Goal: Obtain resource: Download file/media

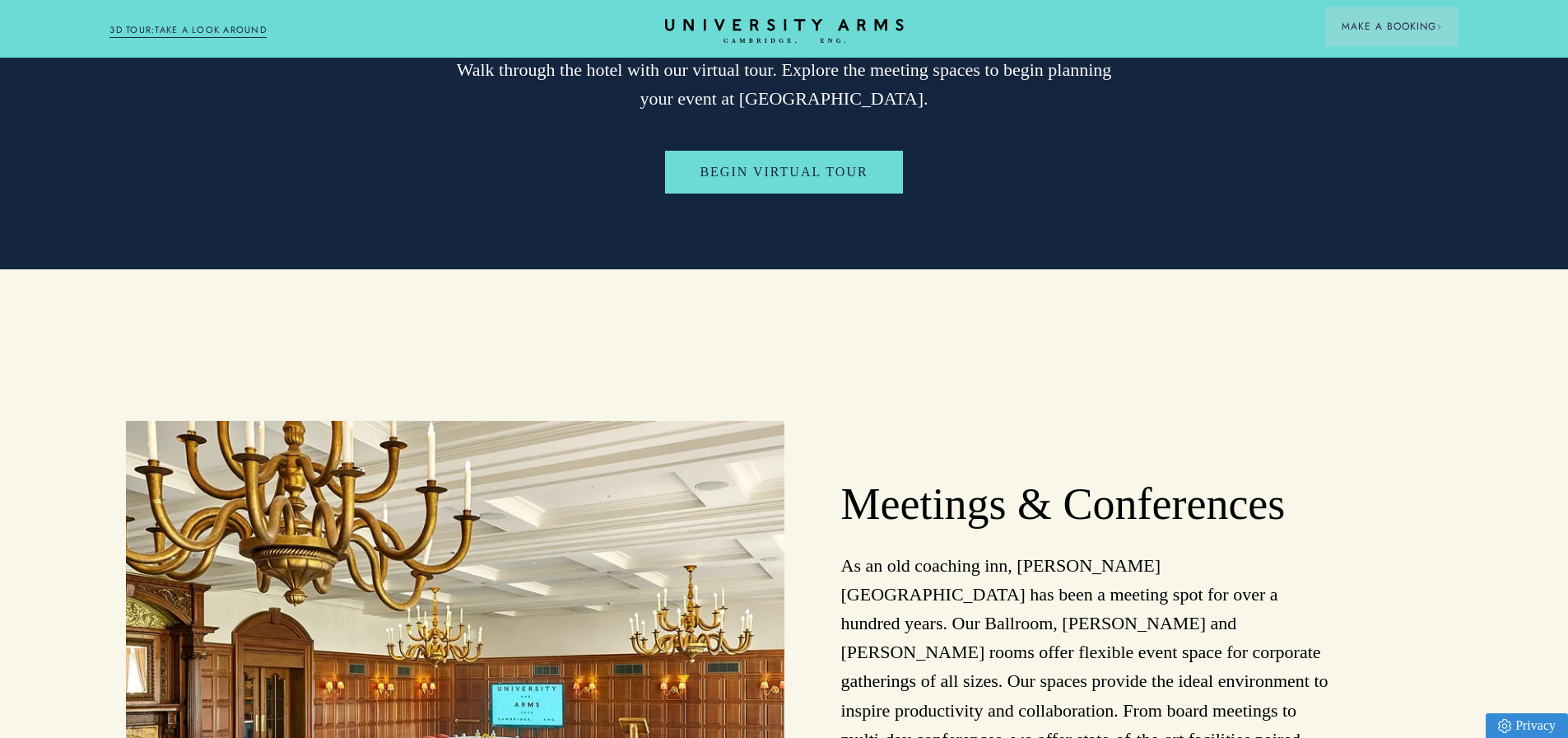
scroll to position [3704, 0]
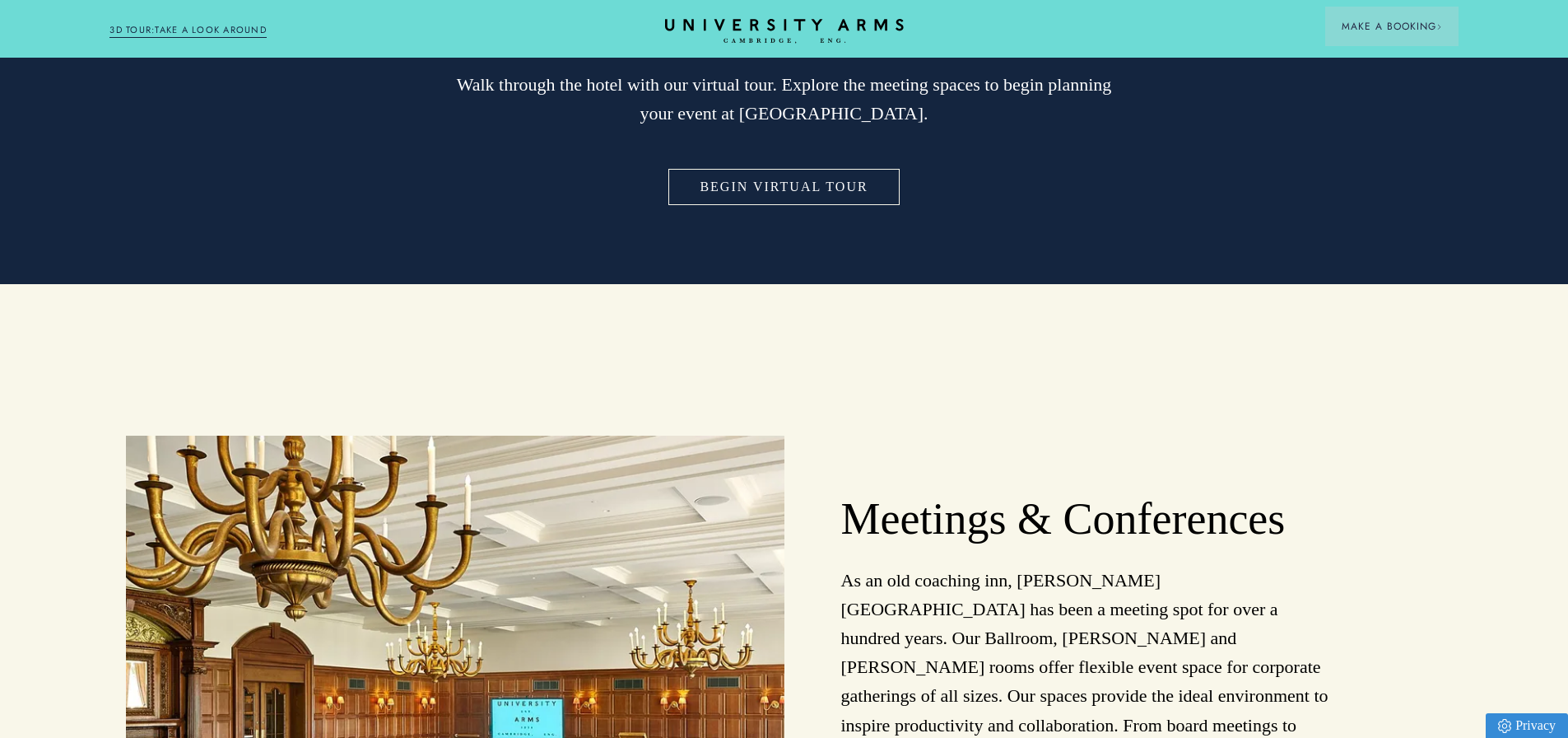
click at [804, 165] on link "Begin Virtual Tour" at bounding box center [783, 186] width 237 height 43
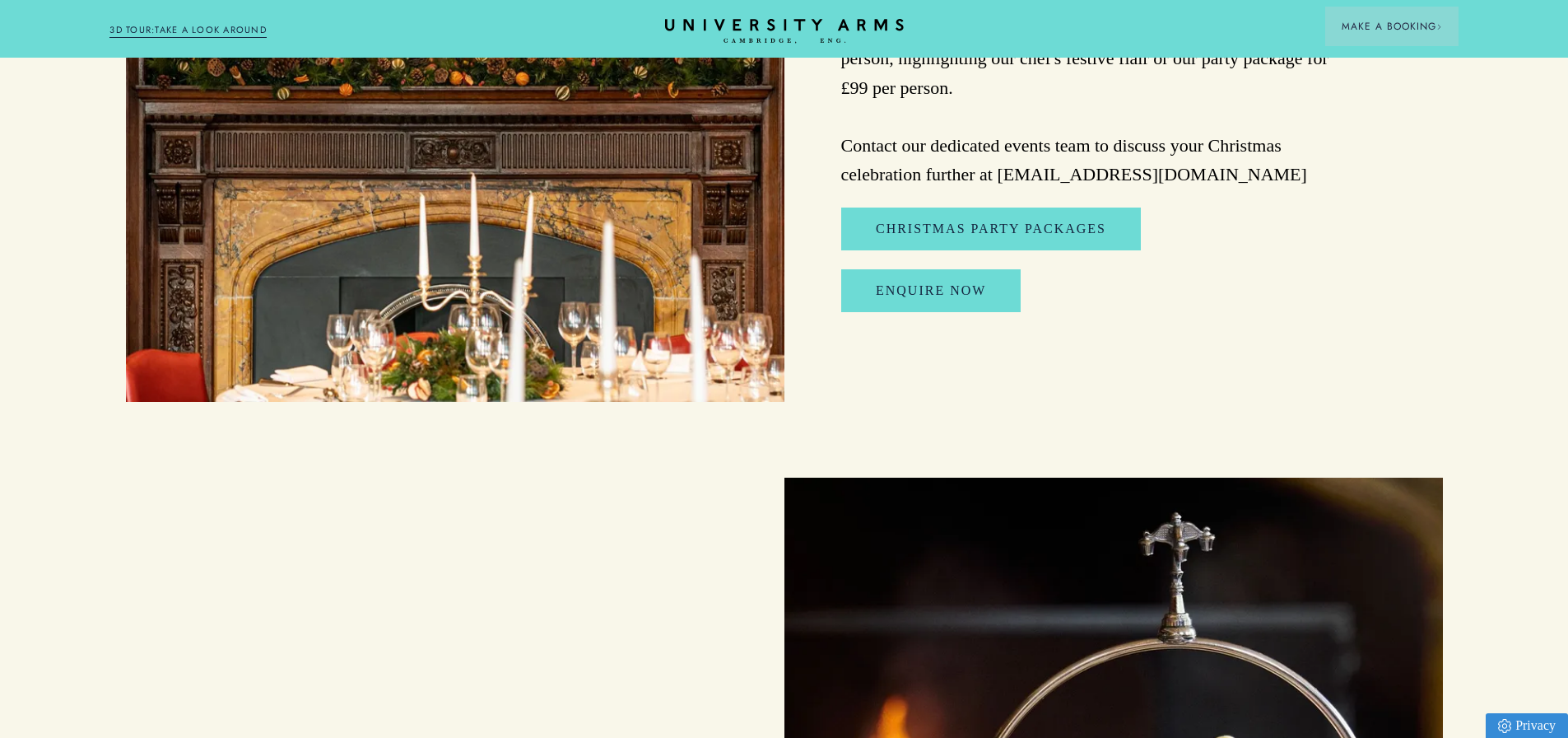
scroll to position [2140, 0]
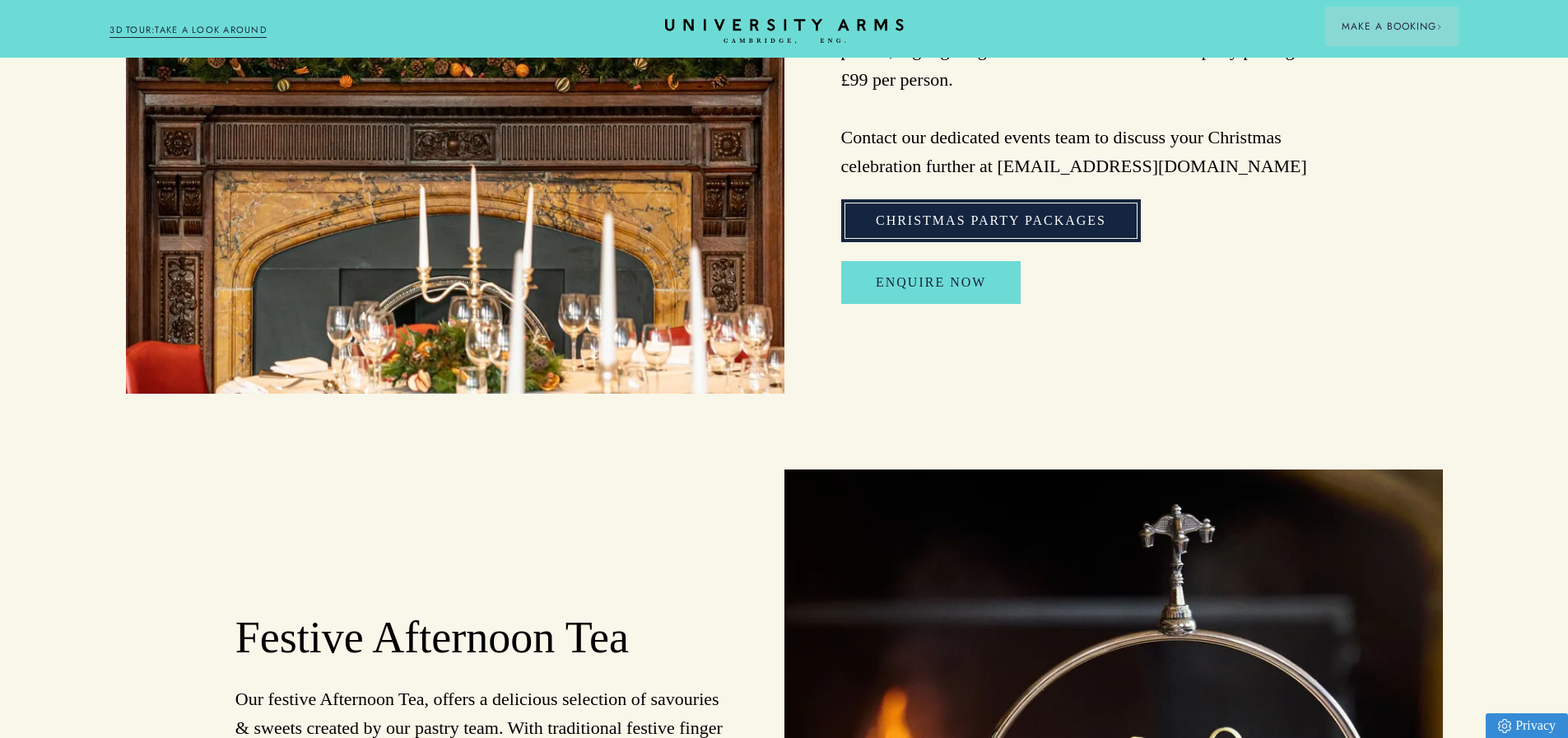
click at [968, 242] on link "Christmas Party Packages" at bounding box center [990, 220] width 300 height 43
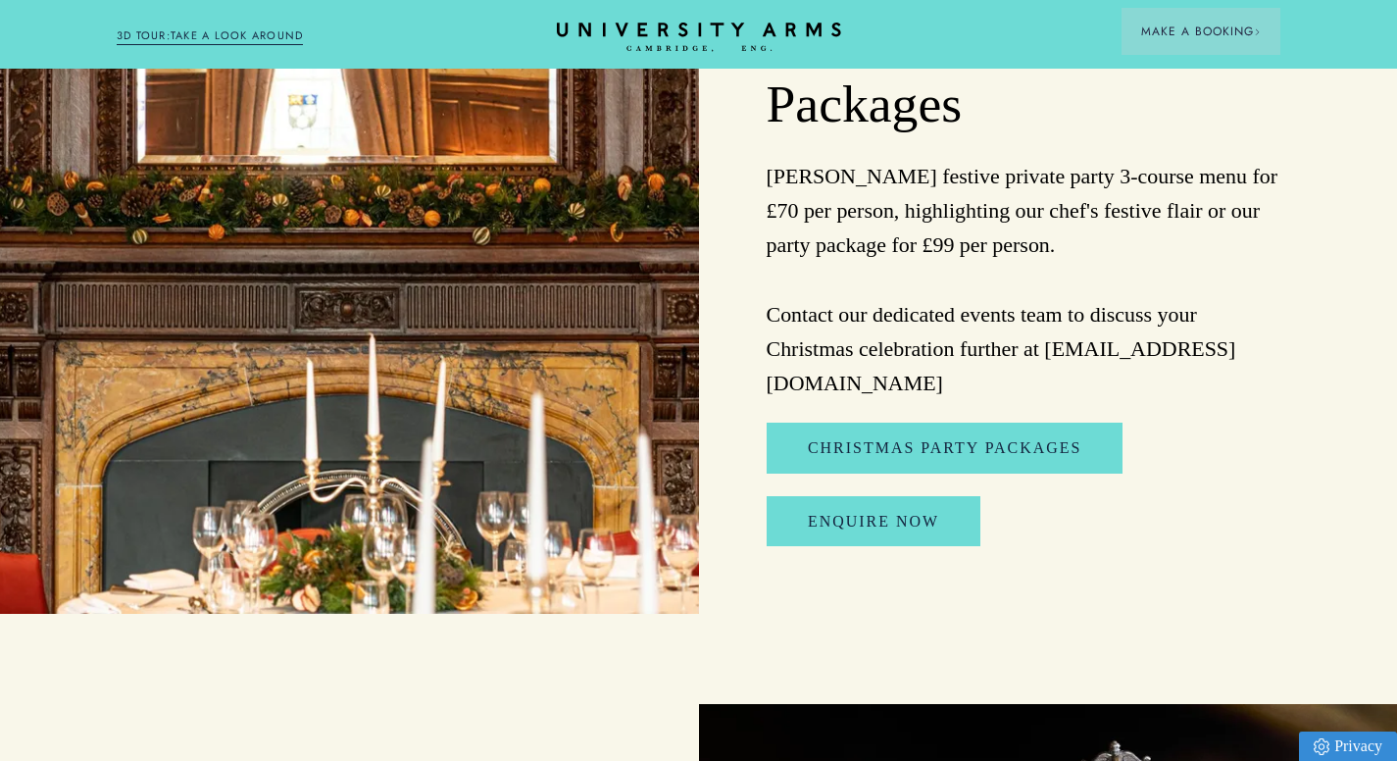
scroll to position [2451, 0]
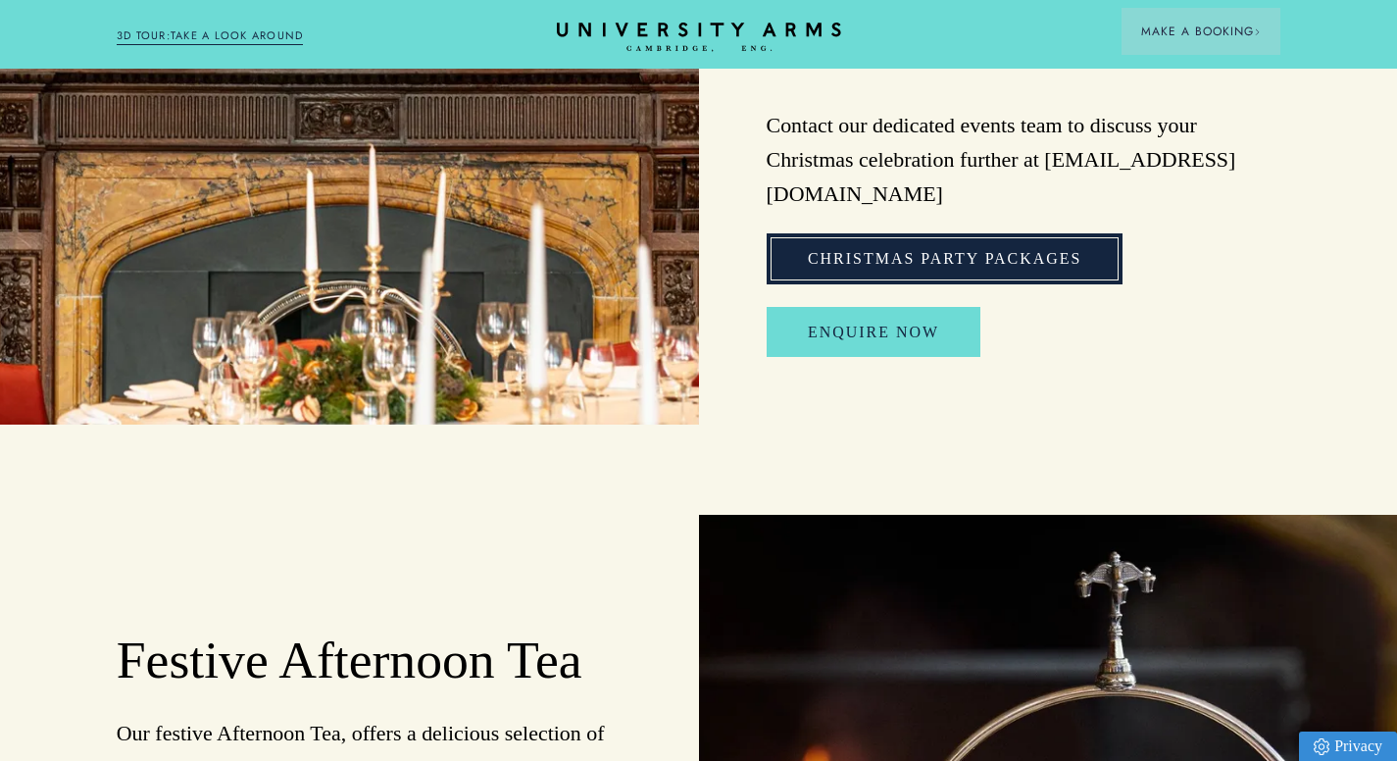
click at [948, 237] on link "Christmas Party Packages" at bounding box center [945, 258] width 357 height 51
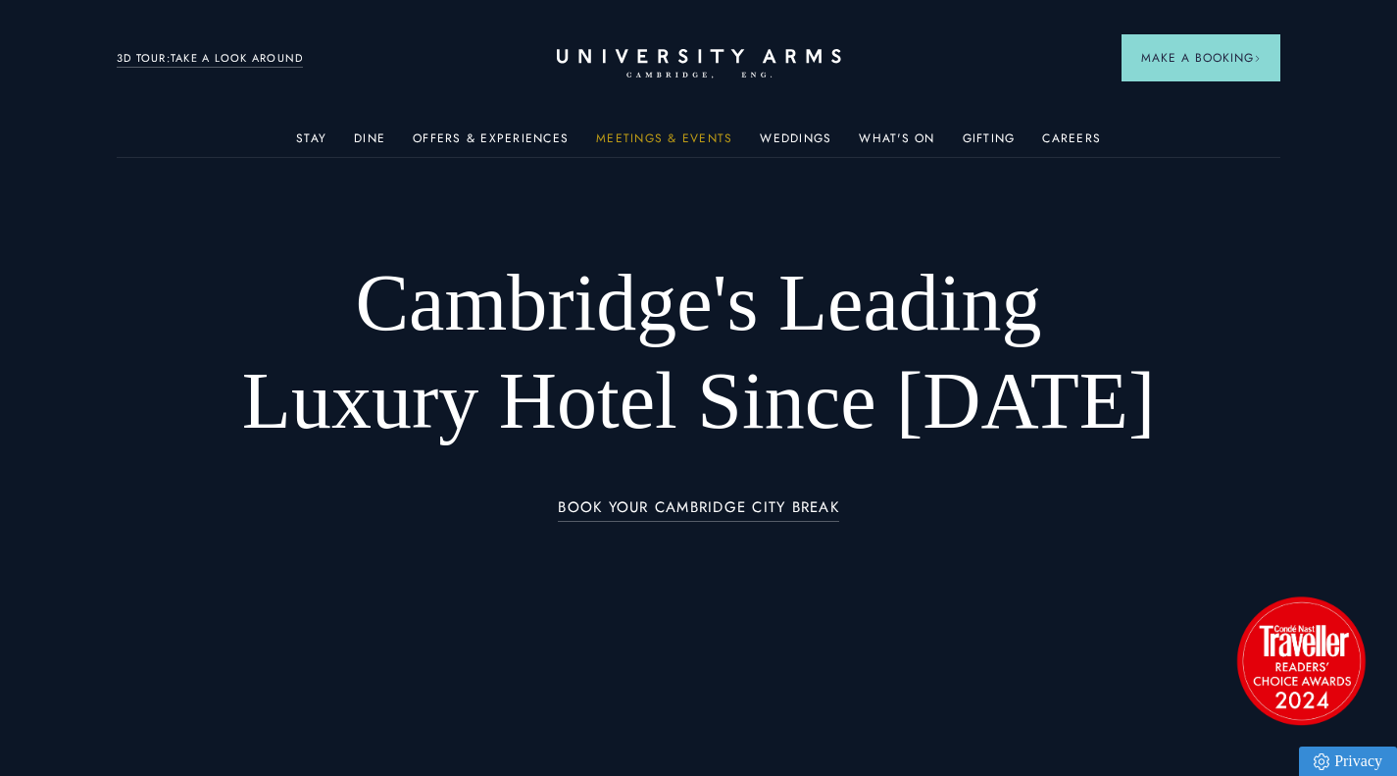
click at [652, 135] on link "Meetings & Events" at bounding box center [664, 143] width 136 height 25
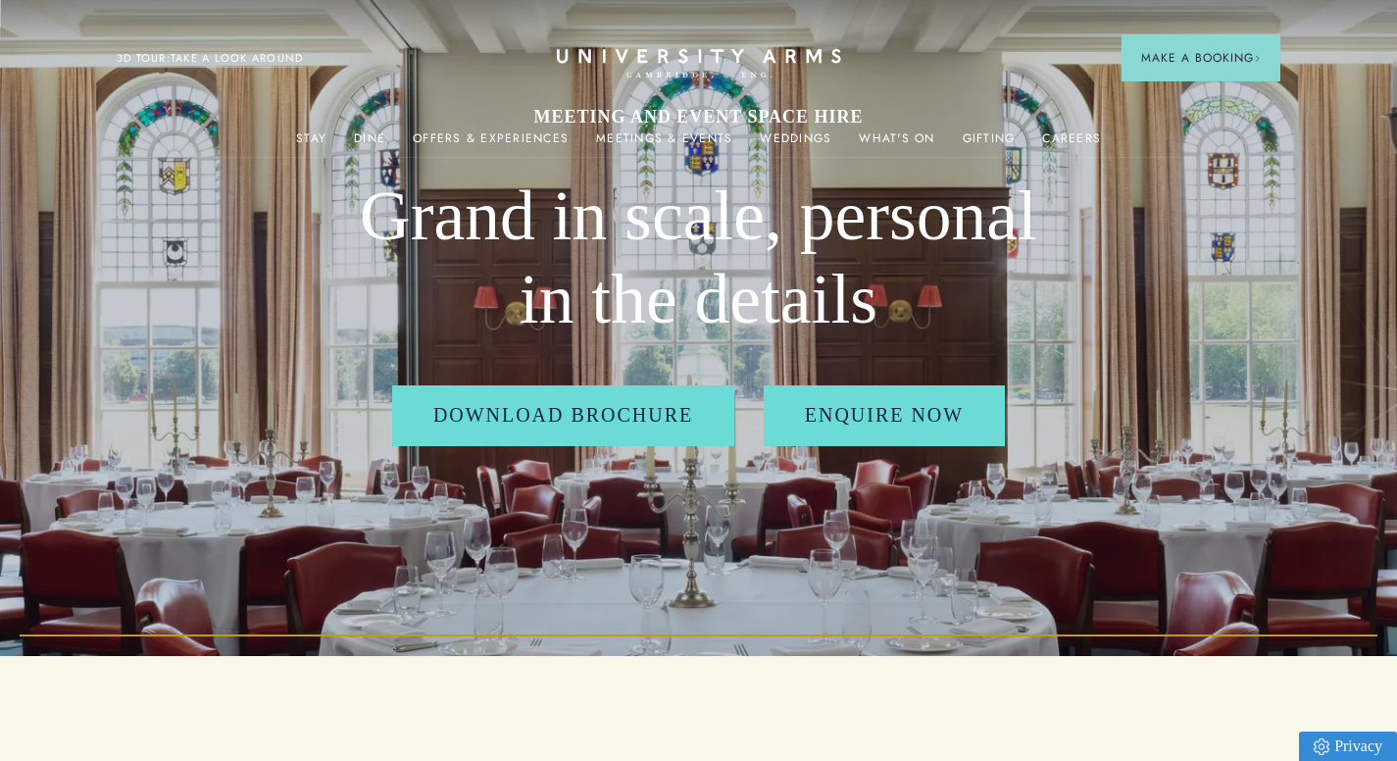
scroll to position [196, 0]
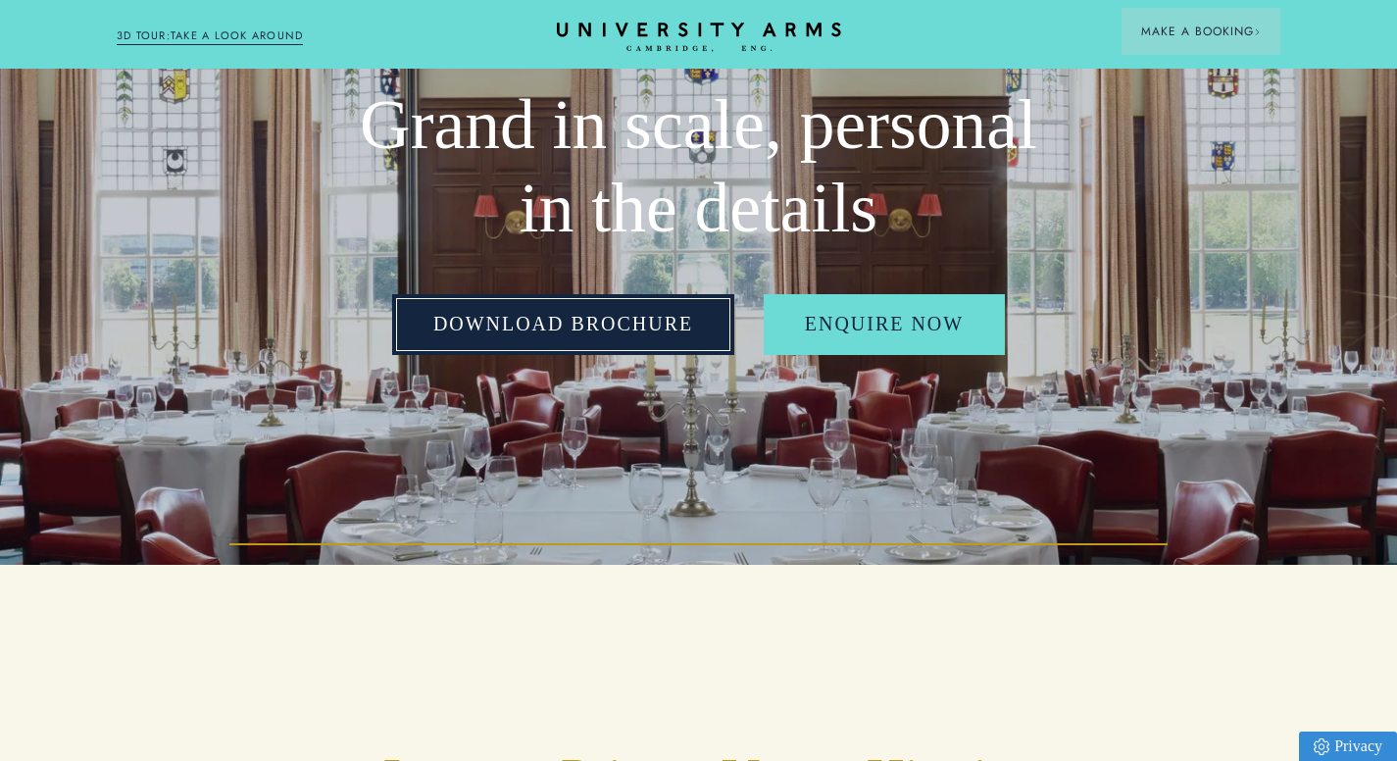
click at [602, 334] on link "Download Brochure" at bounding box center [563, 324] width 342 height 61
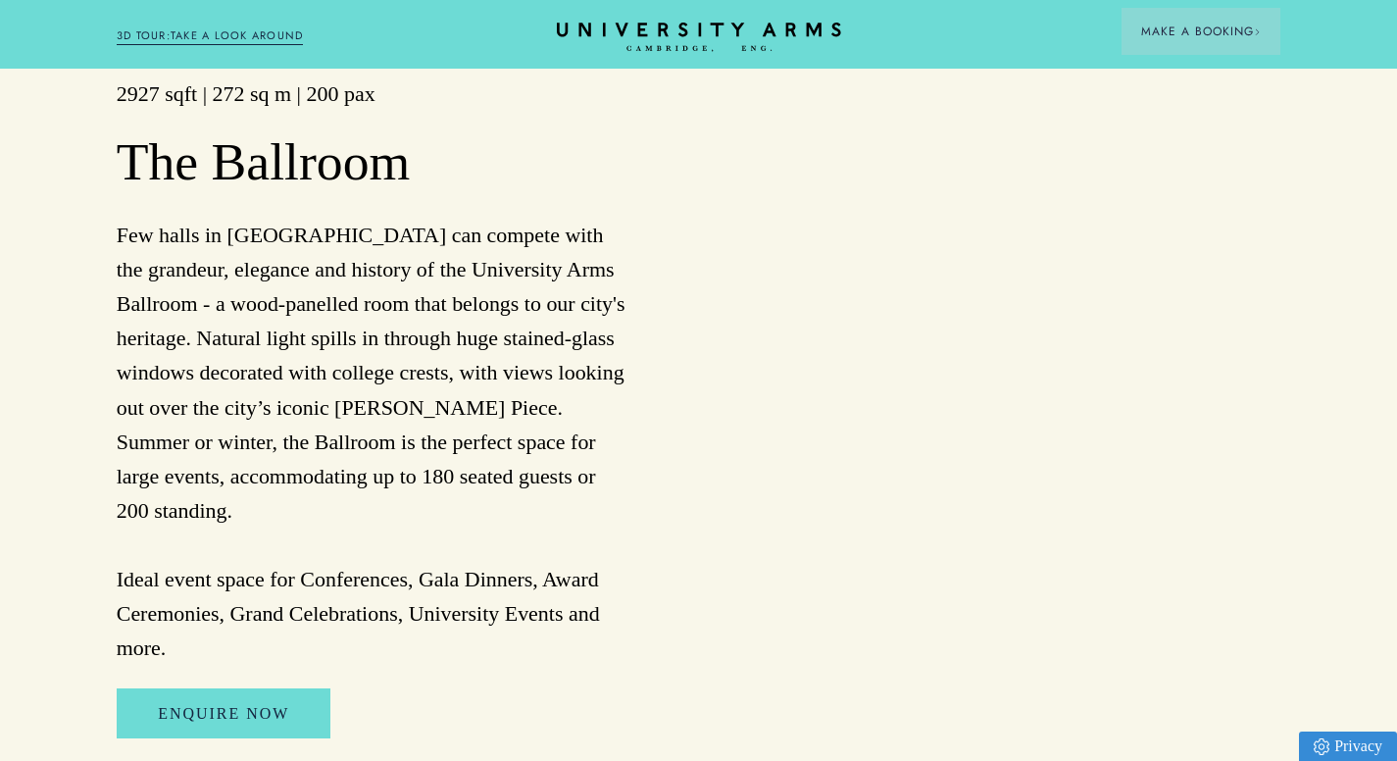
scroll to position [1471, 0]
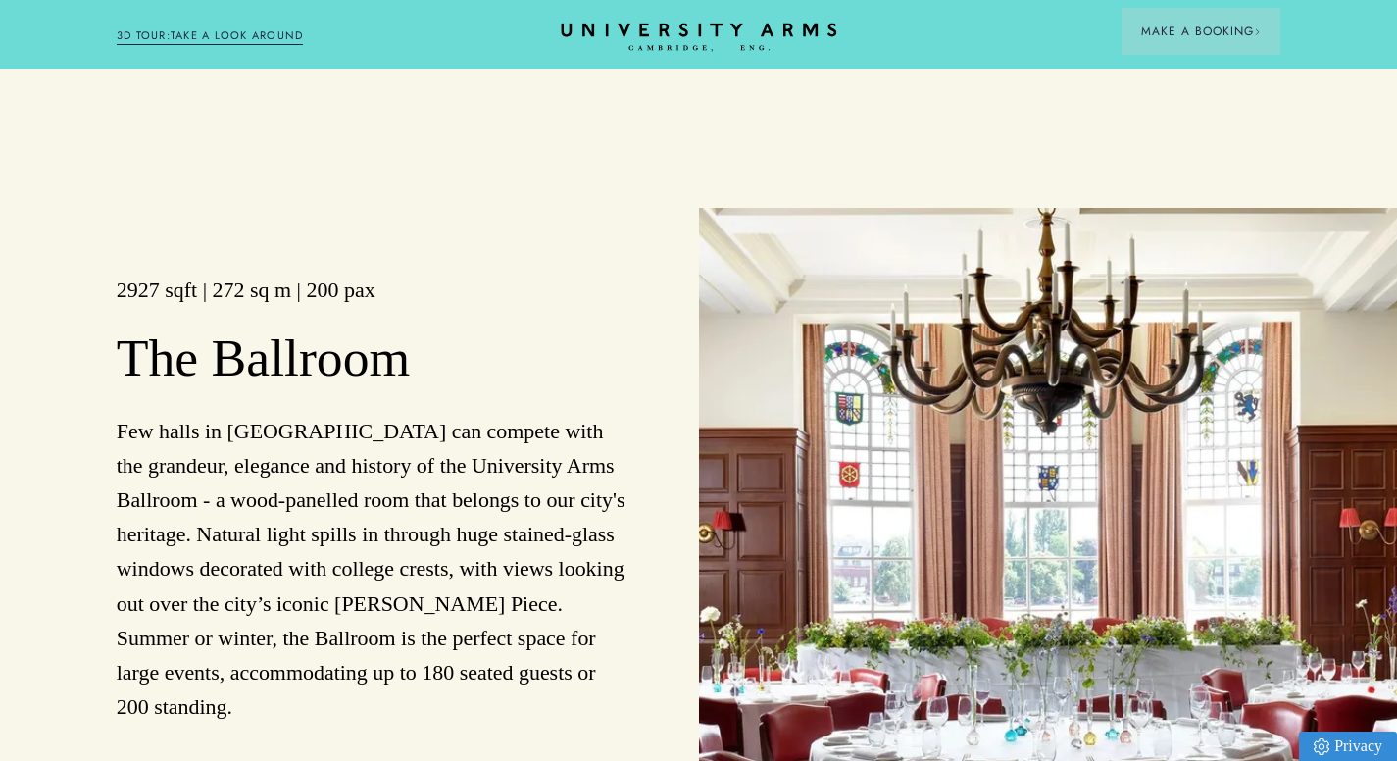
click at [620, 35] on icon "CAMBRIDGE’S LEADING LUXURY HOTEL SINCE [DATE]" at bounding box center [699, 37] width 276 height 29
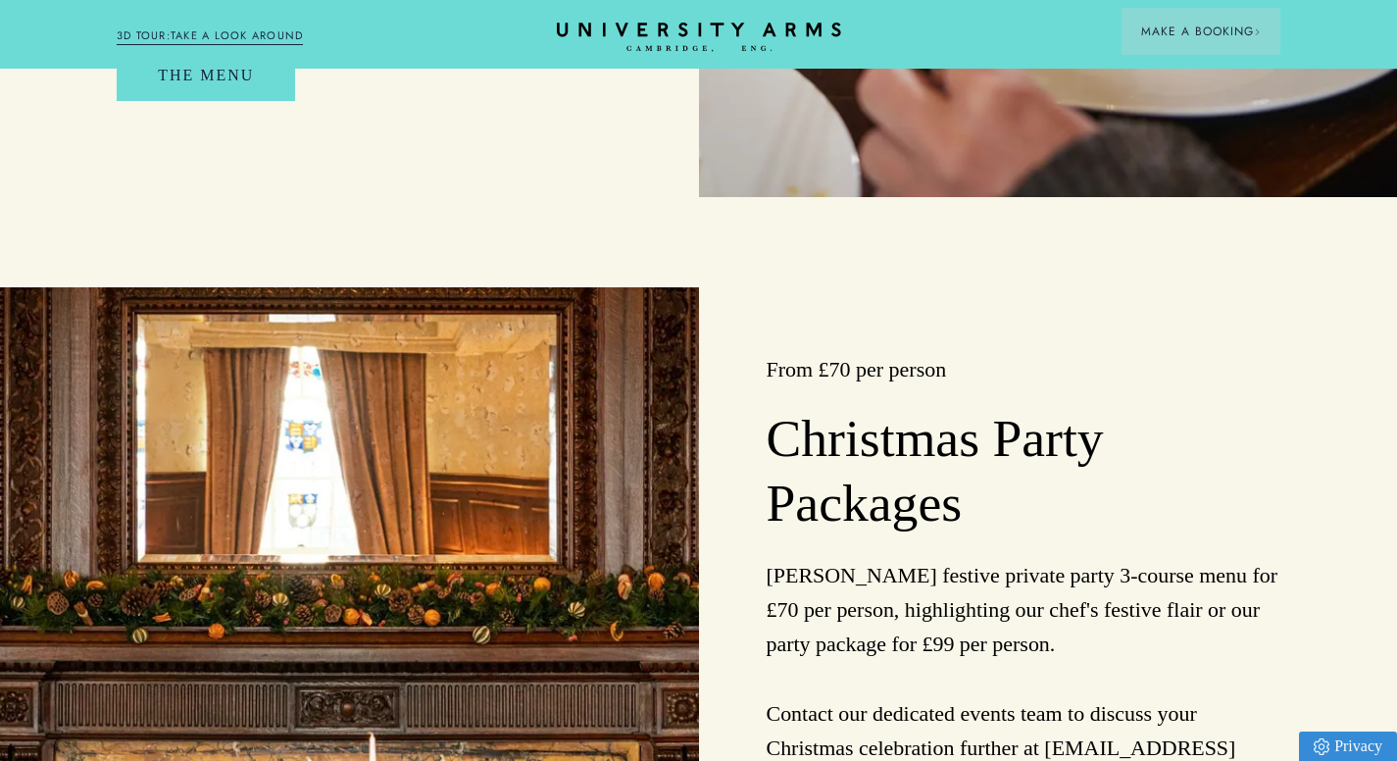
scroll to position [2353, 0]
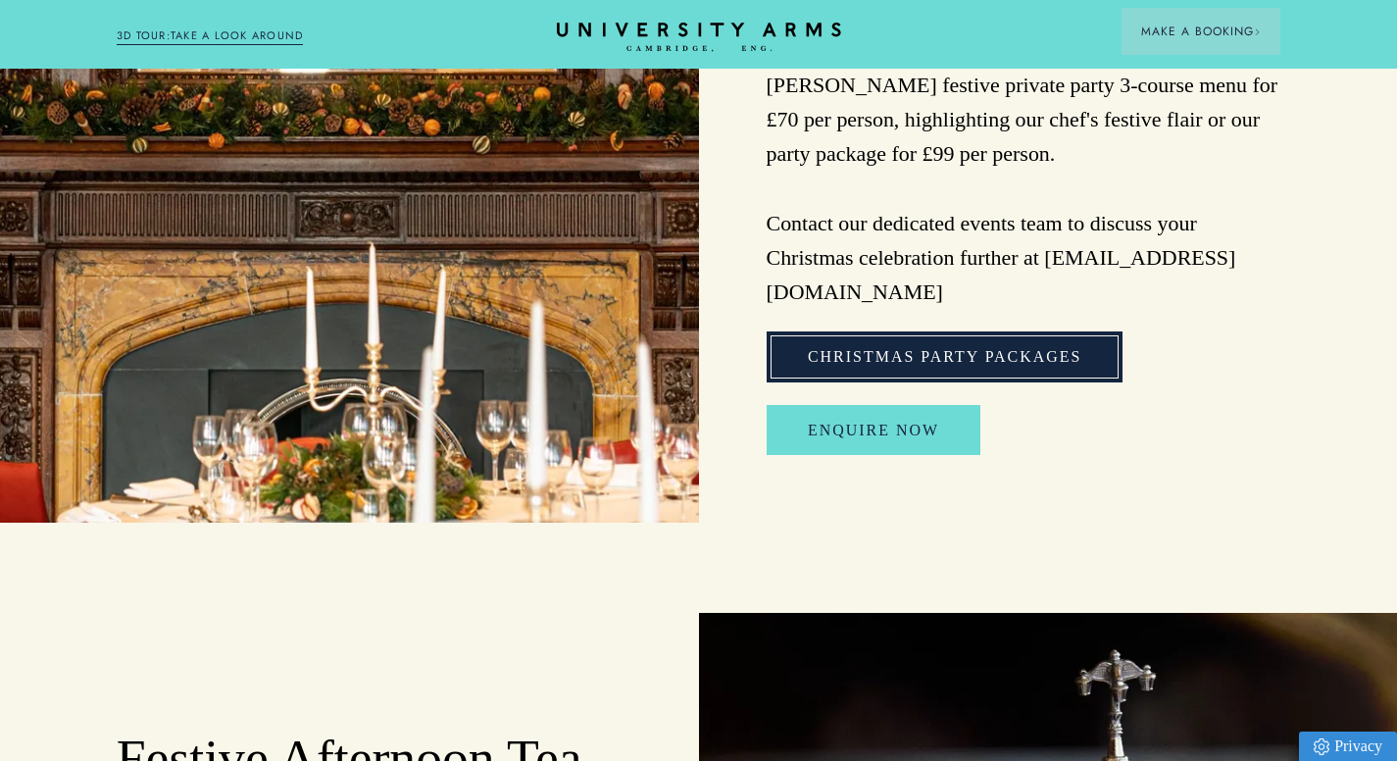
click at [893, 347] on link "Christmas Party Packages" at bounding box center [945, 356] width 357 height 51
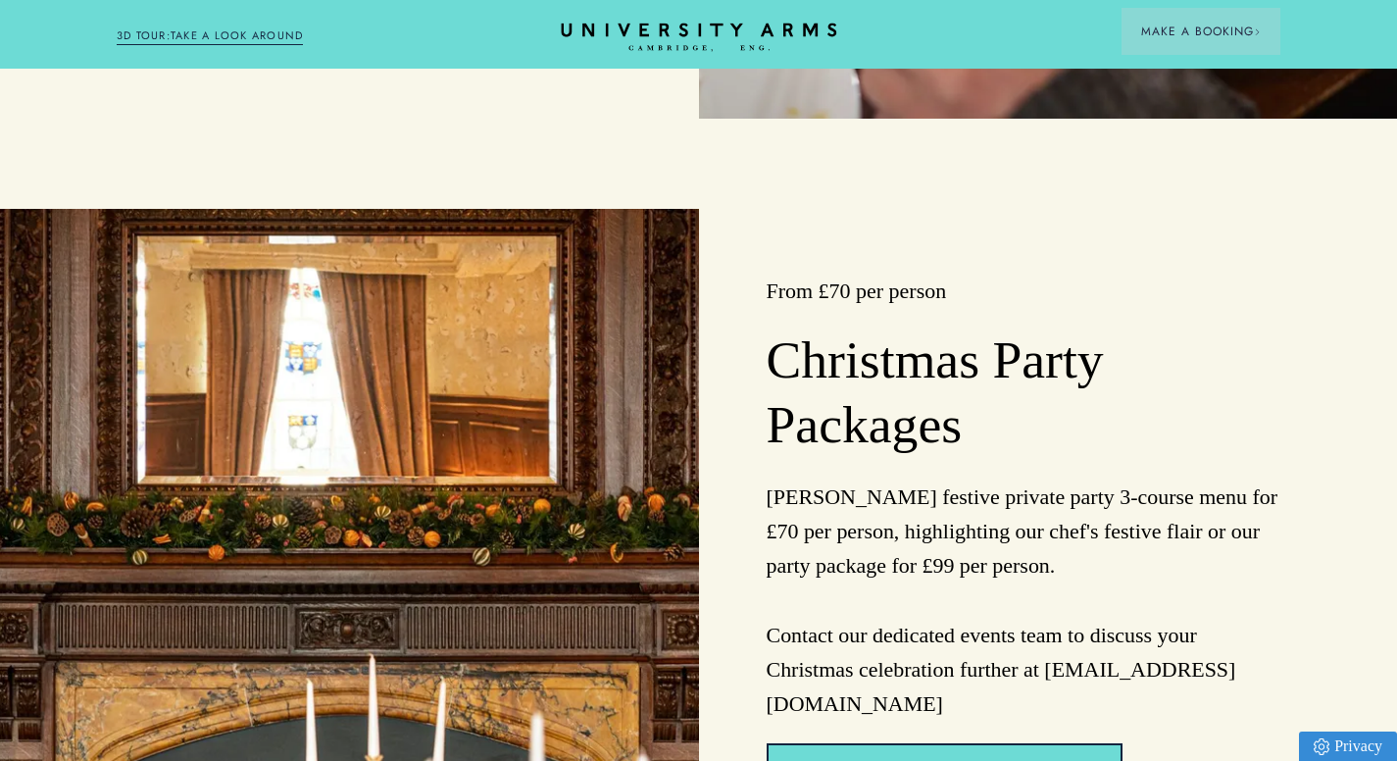
scroll to position [1863, 0]
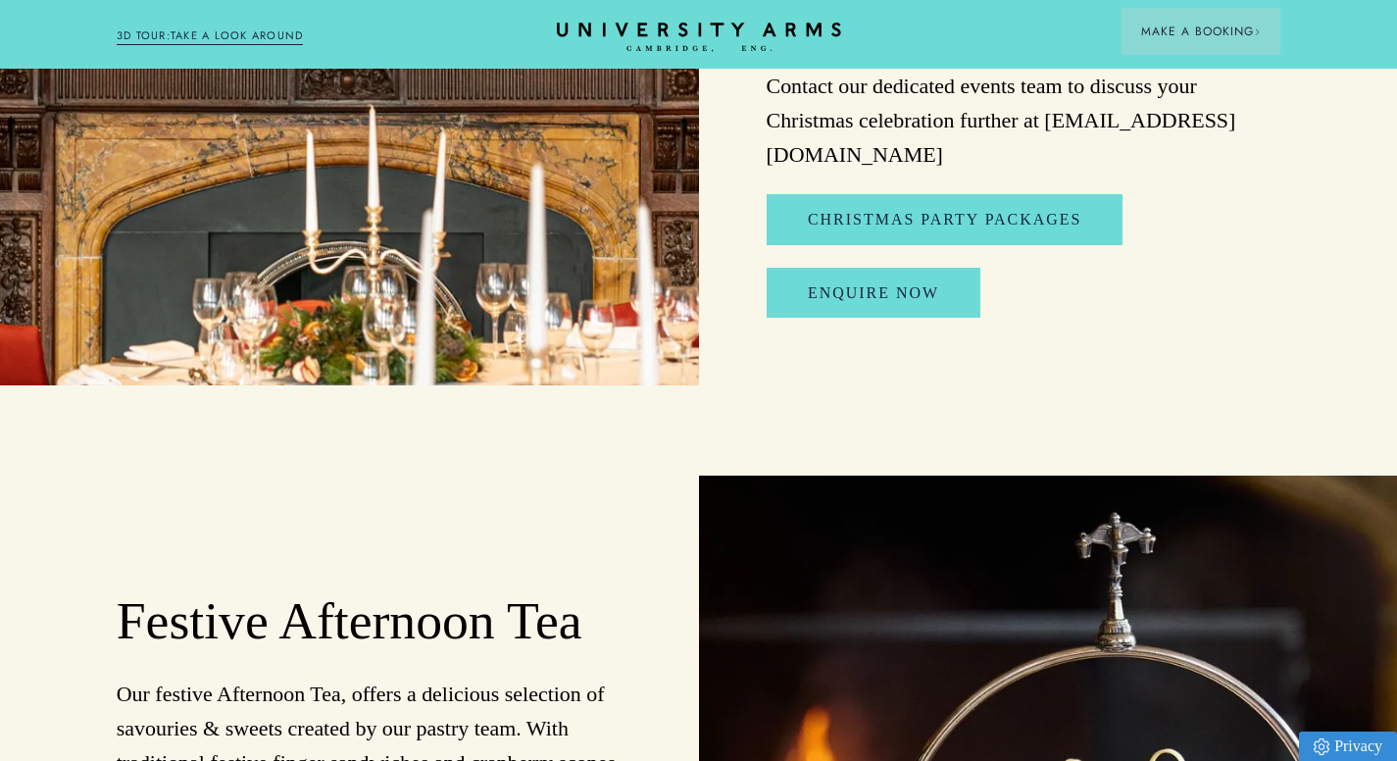
scroll to position [2451, 0]
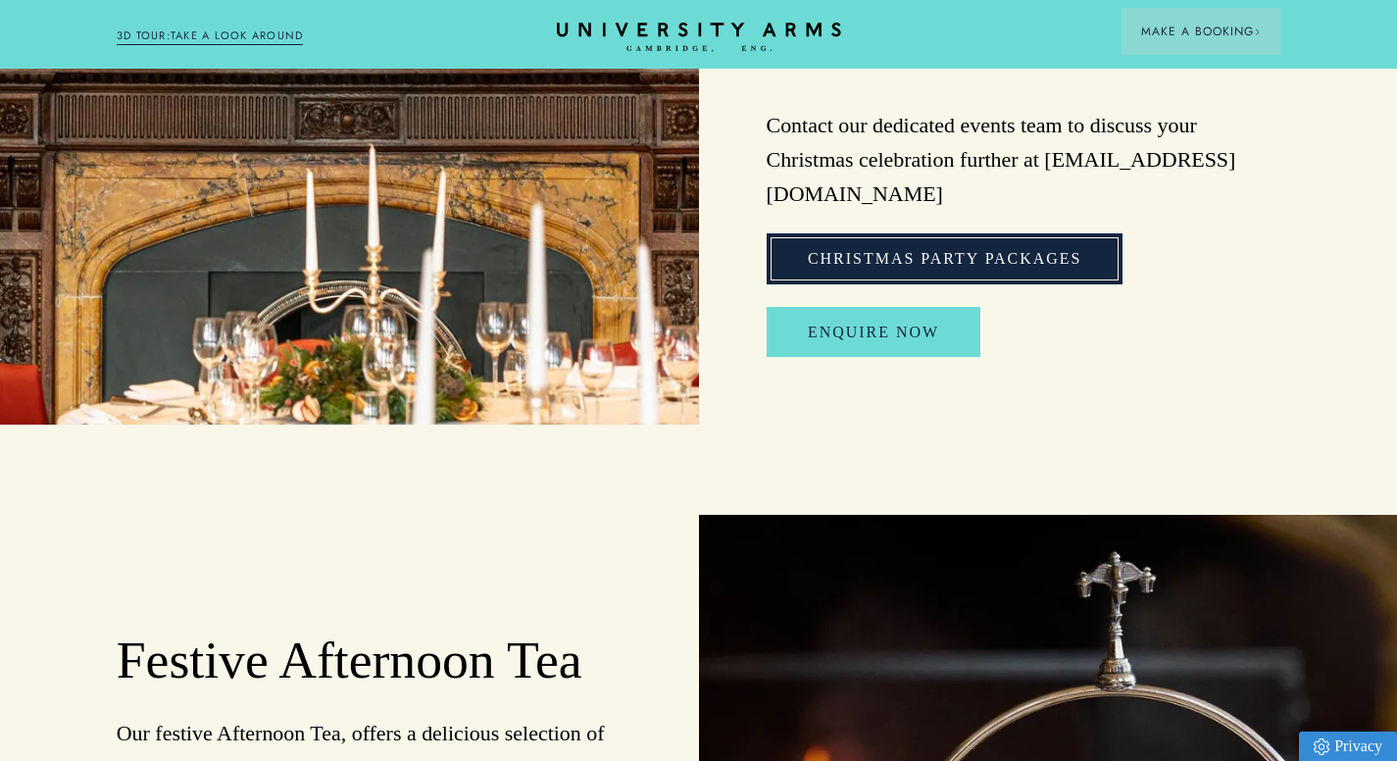
click at [958, 233] on link "Christmas Party Packages" at bounding box center [945, 258] width 357 height 51
